Goal: Check status

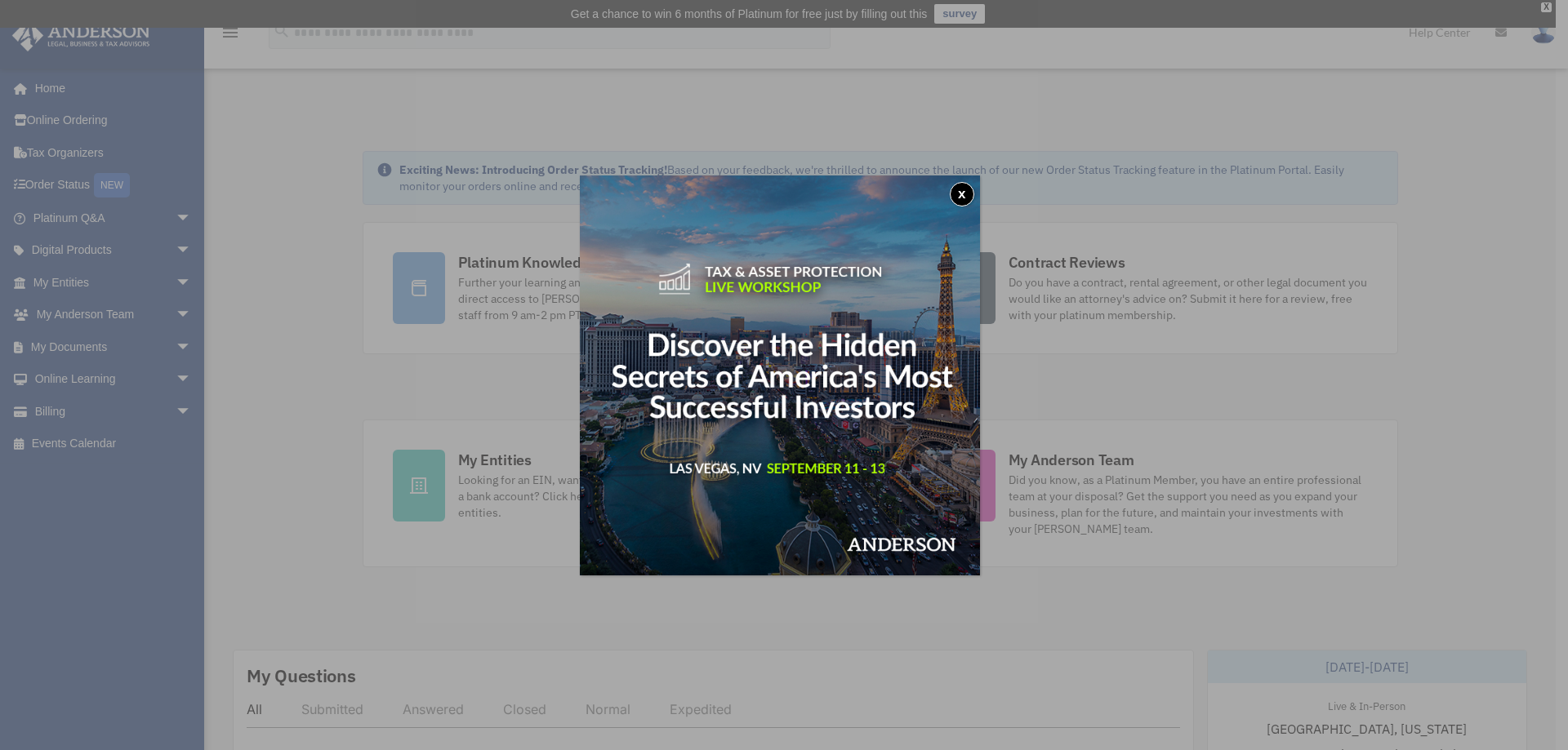
click at [970, 188] on button "x" at bounding box center [962, 194] width 24 height 24
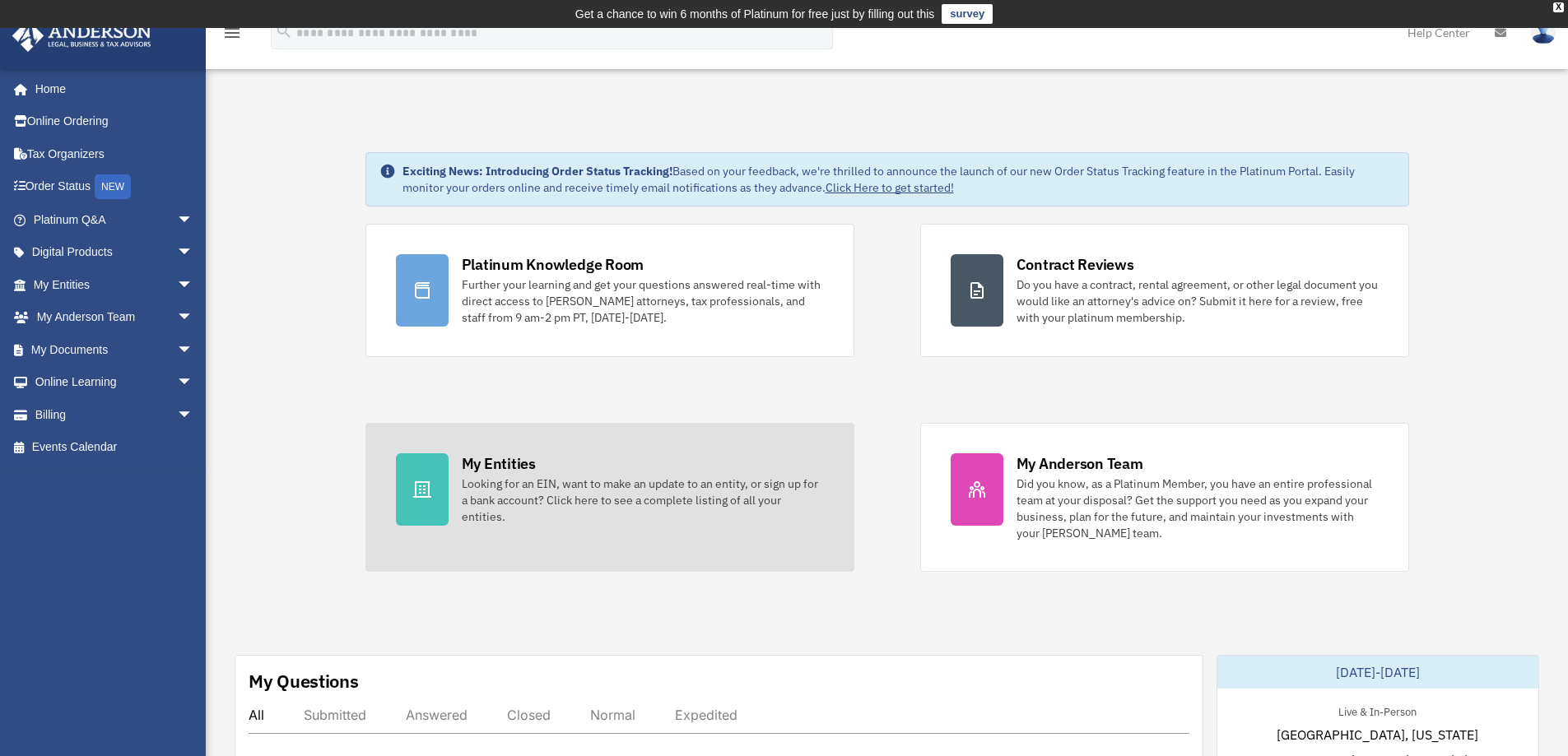
click at [436, 480] on div at bounding box center [422, 490] width 52 height 72
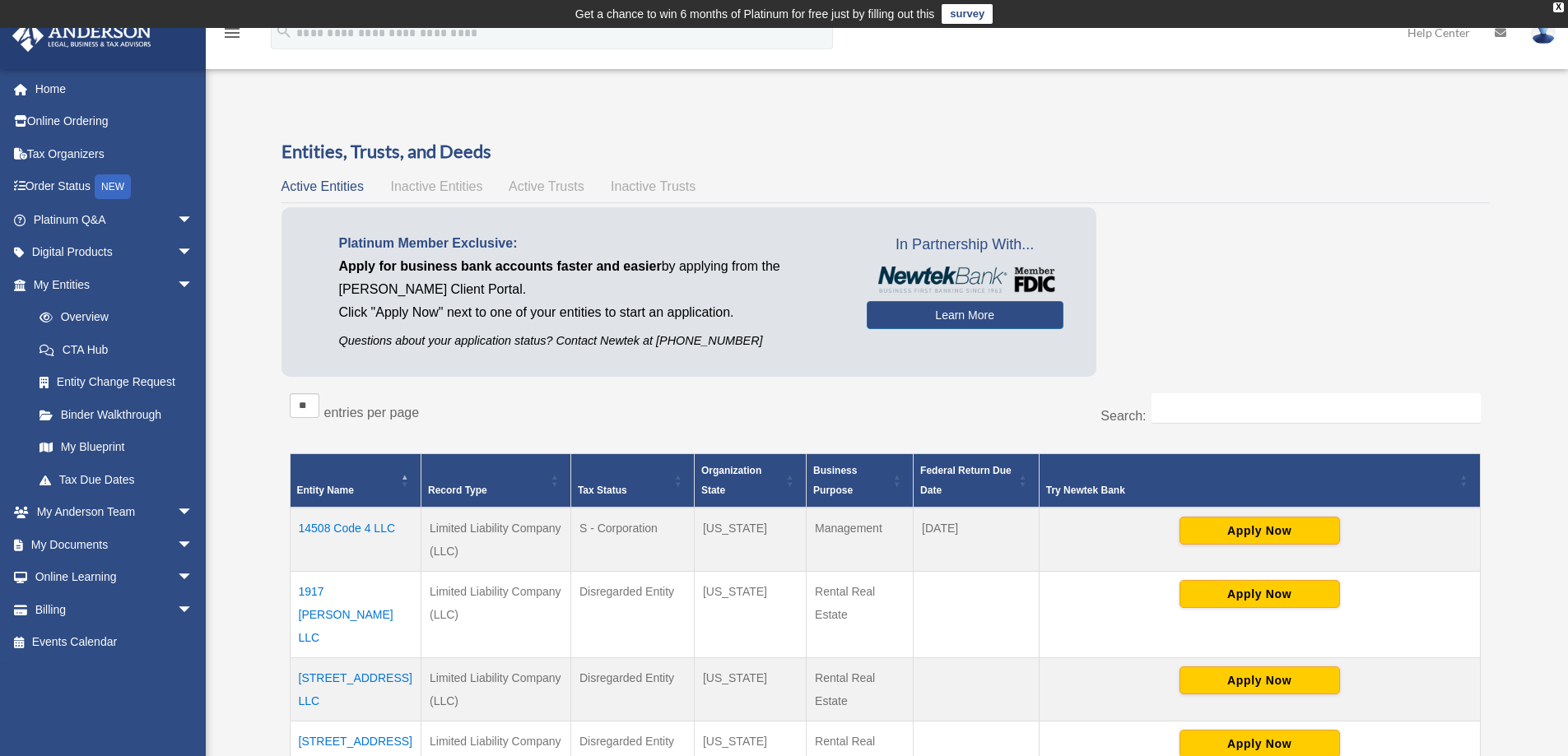
click at [363, 527] on td "14508 Code 4 LLC" at bounding box center [355, 539] width 131 height 64
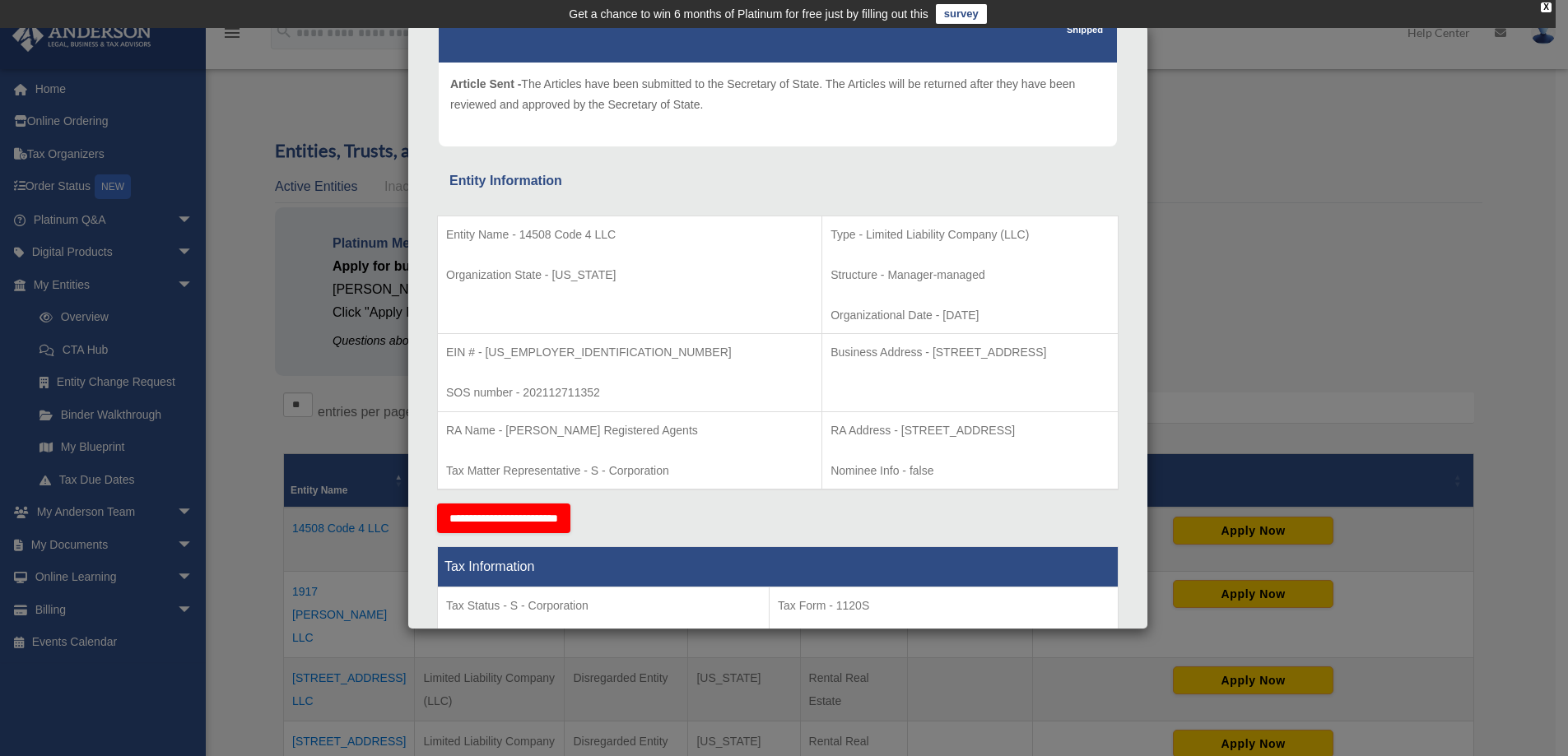
scroll to position [247, 0]
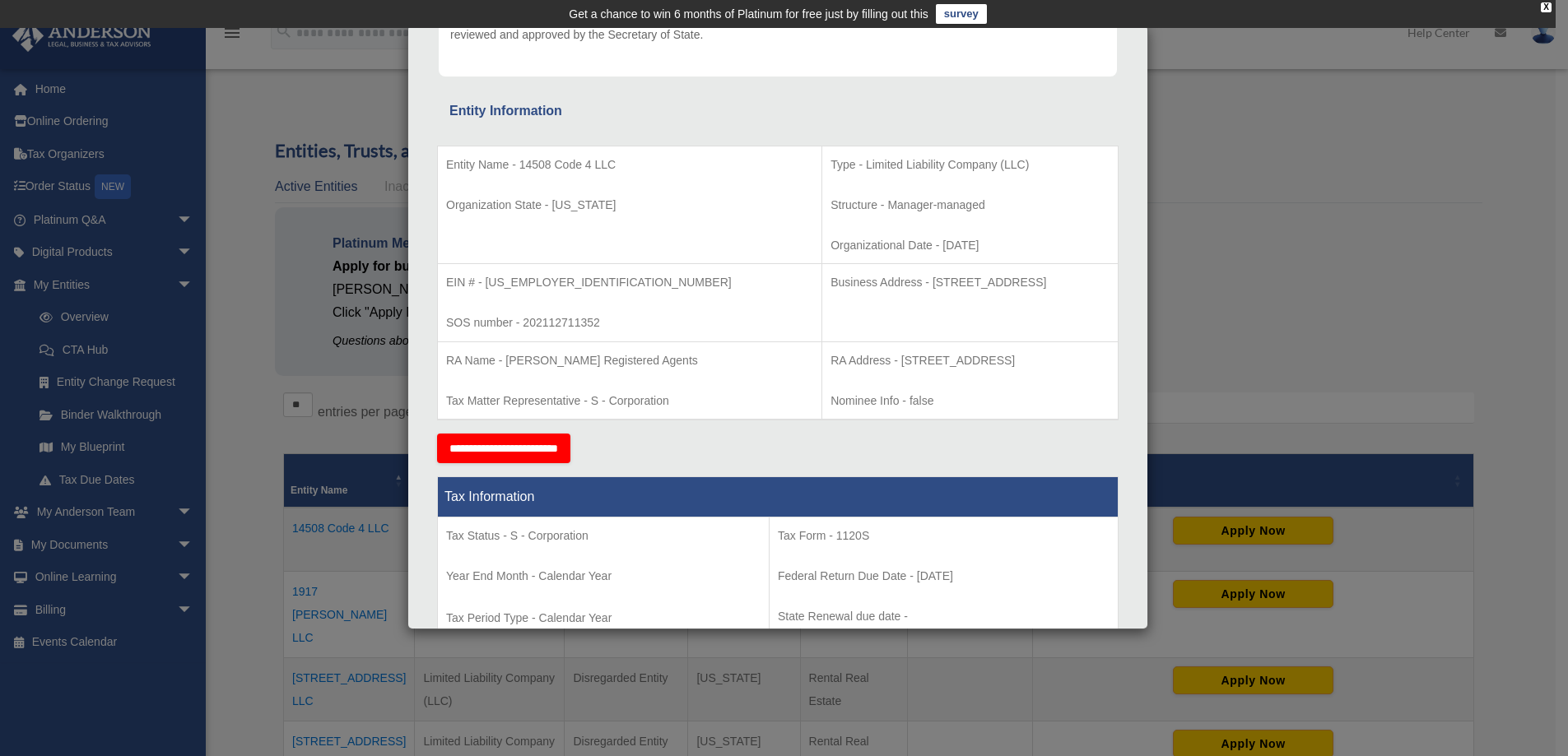
drag, startPoint x: 1235, startPoint y: 153, endPoint x: 1237, endPoint y: 140, distance: 13.2
click at [1236, 152] on div "Details × Articles Sent Organizational Date" at bounding box center [784, 378] width 1568 height 756
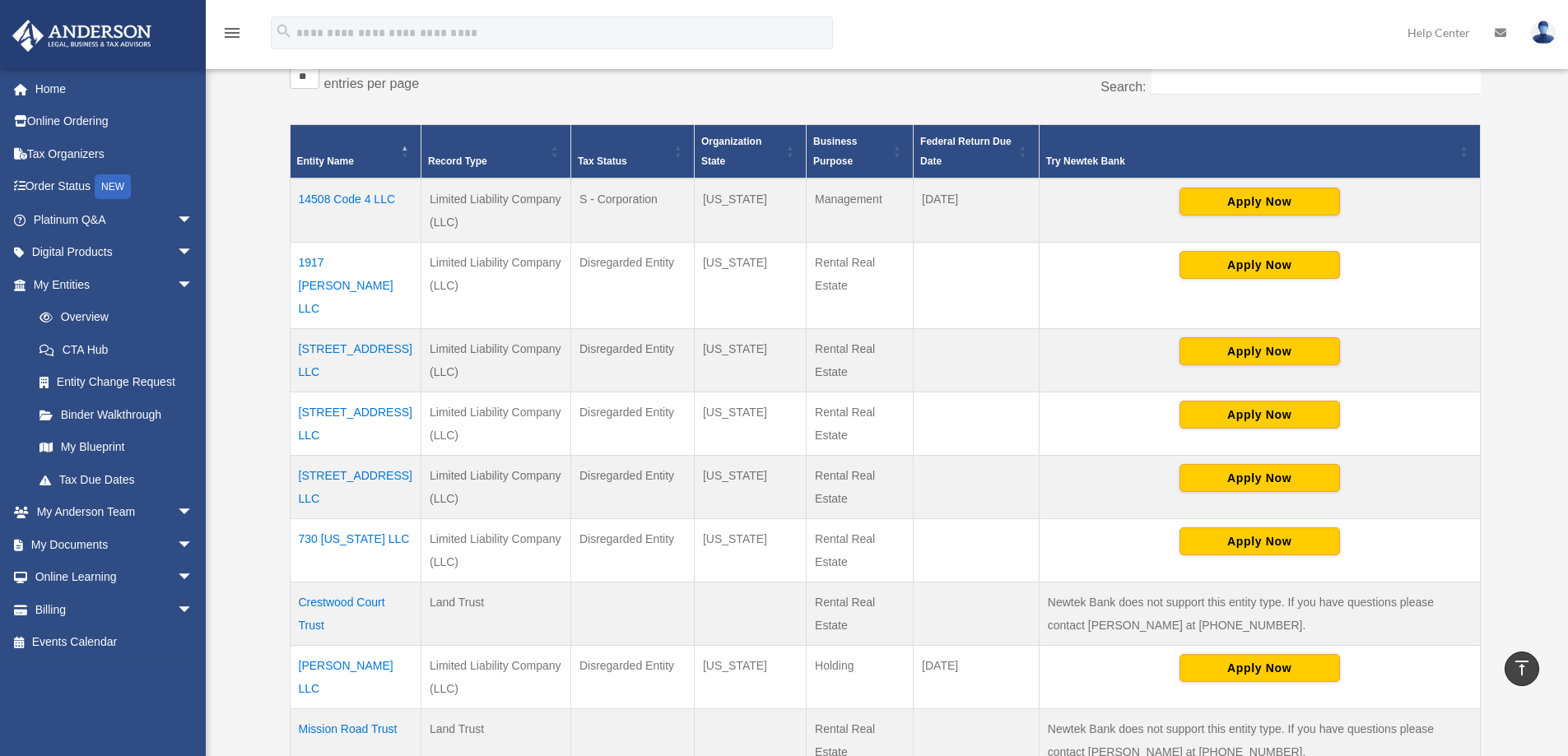
scroll to position [412, 0]
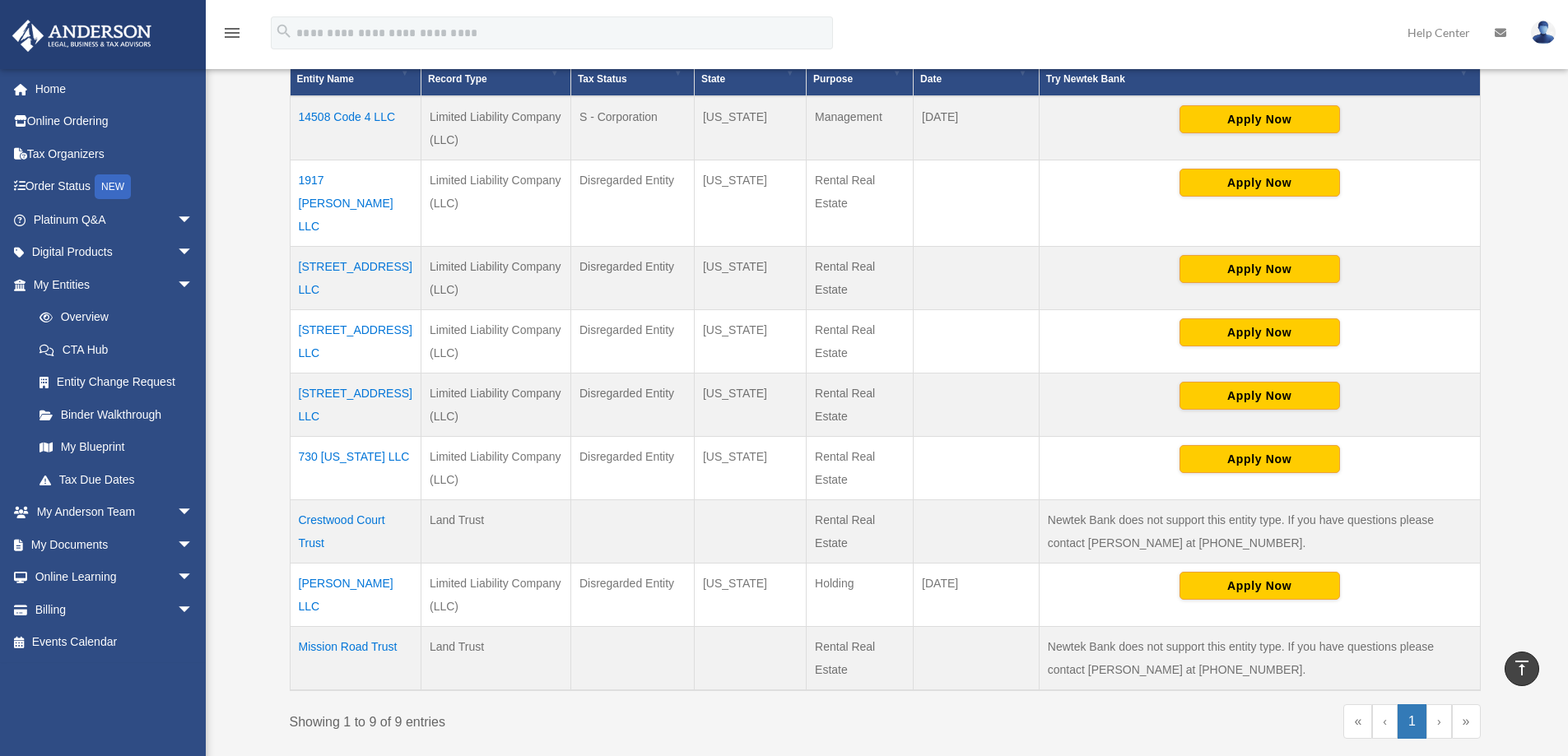
click at [351, 564] on td "LP Whitney LLC" at bounding box center [355, 595] width 131 height 63
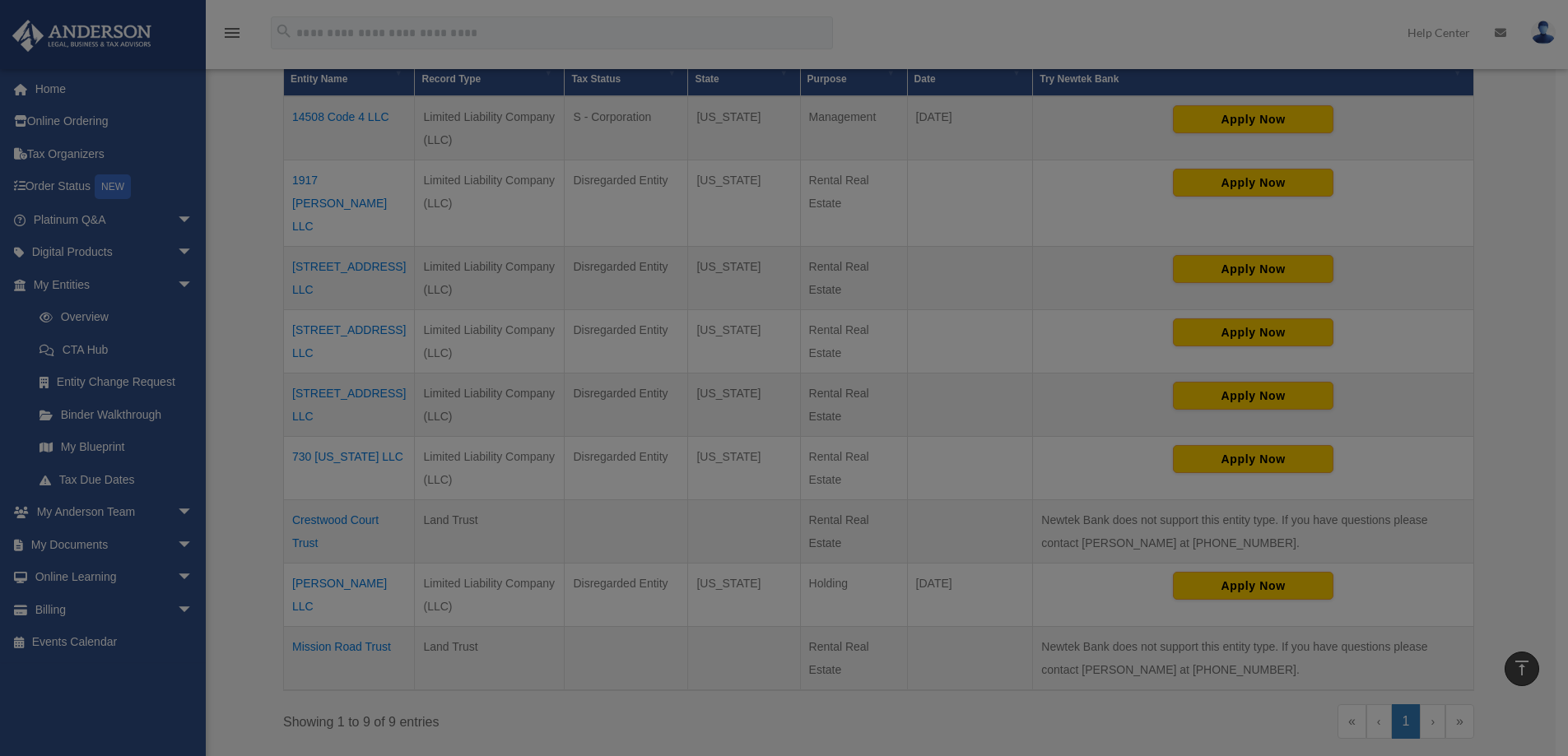
scroll to position [0, 0]
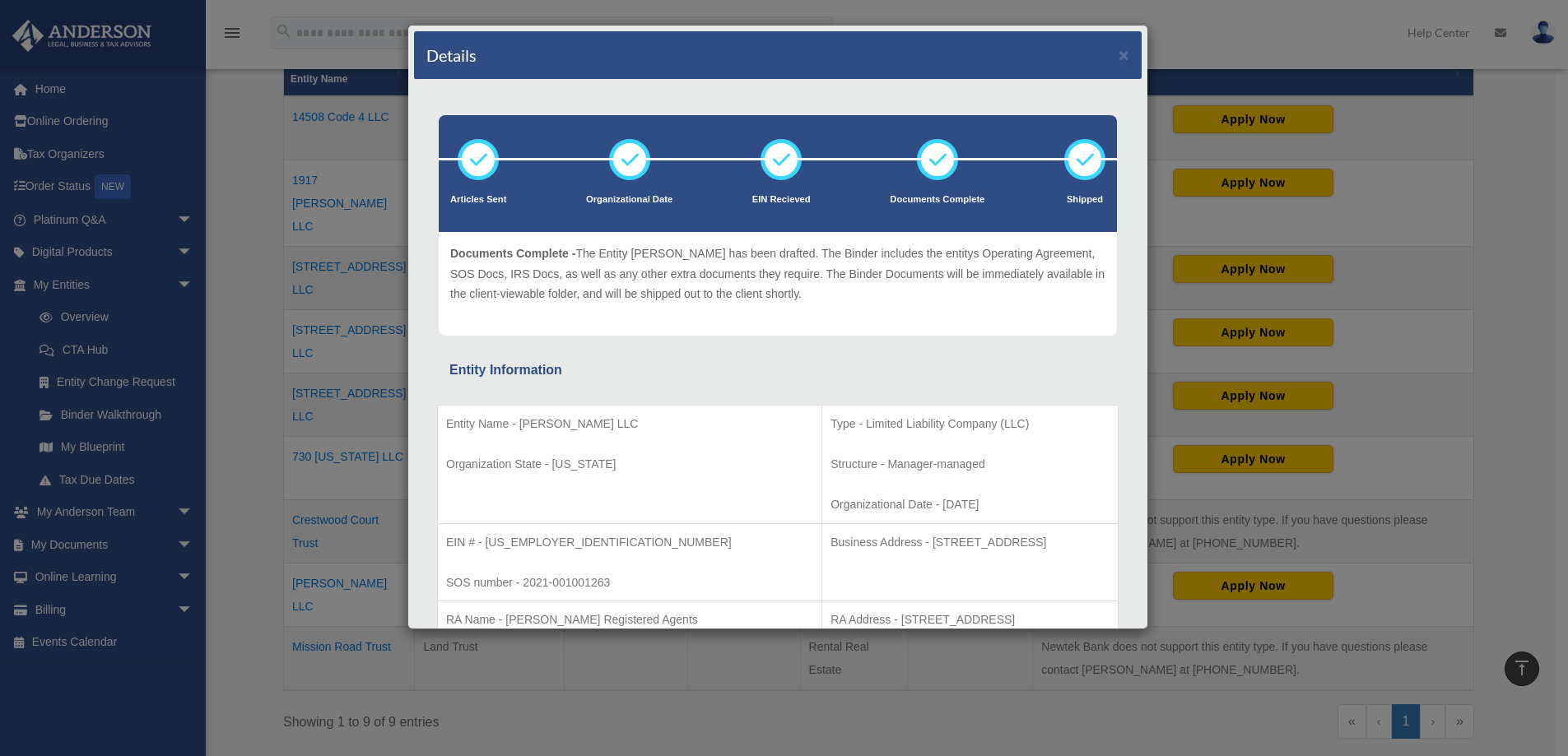
click at [1286, 39] on div "Details × Articles Sent Organizational Date" at bounding box center [784, 378] width 1568 height 756
